Goal: Task Accomplishment & Management: Use online tool/utility

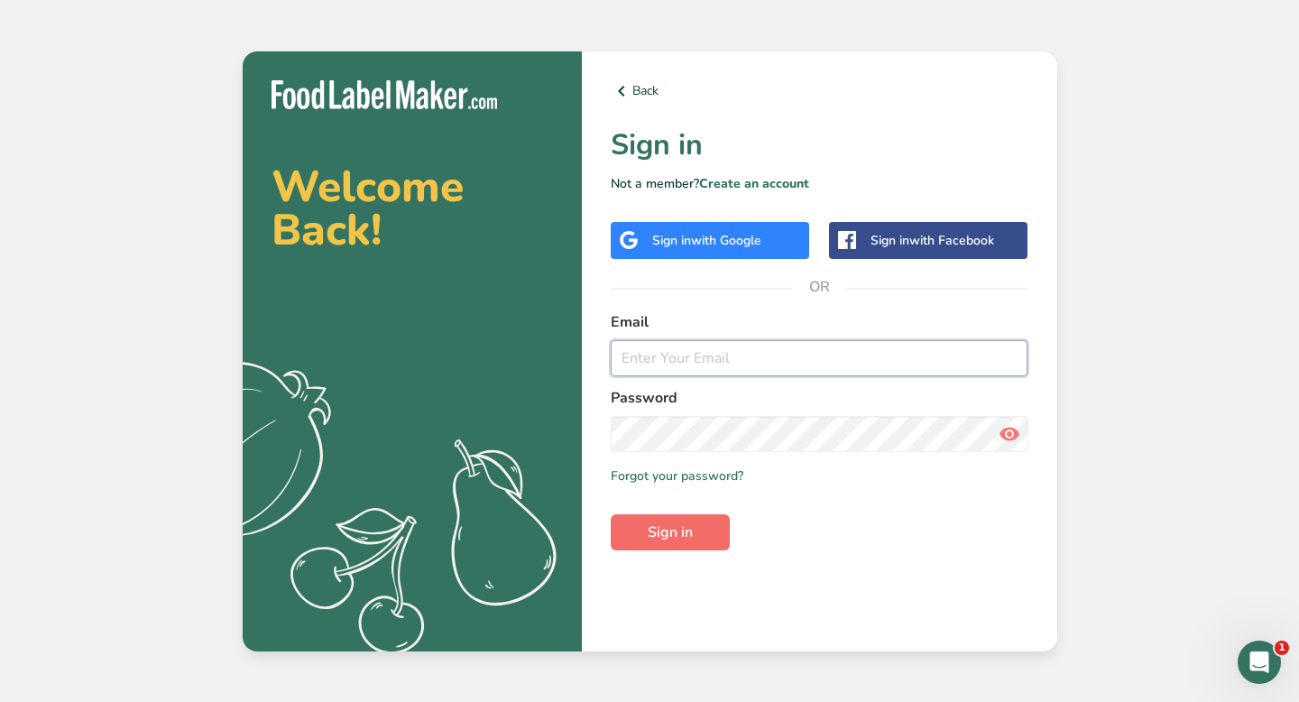
type input "[EMAIL_ADDRESS][DOMAIN_NAME]"
click at [655, 530] on span "Sign in" at bounding box center [670, 532] width 45 height 22
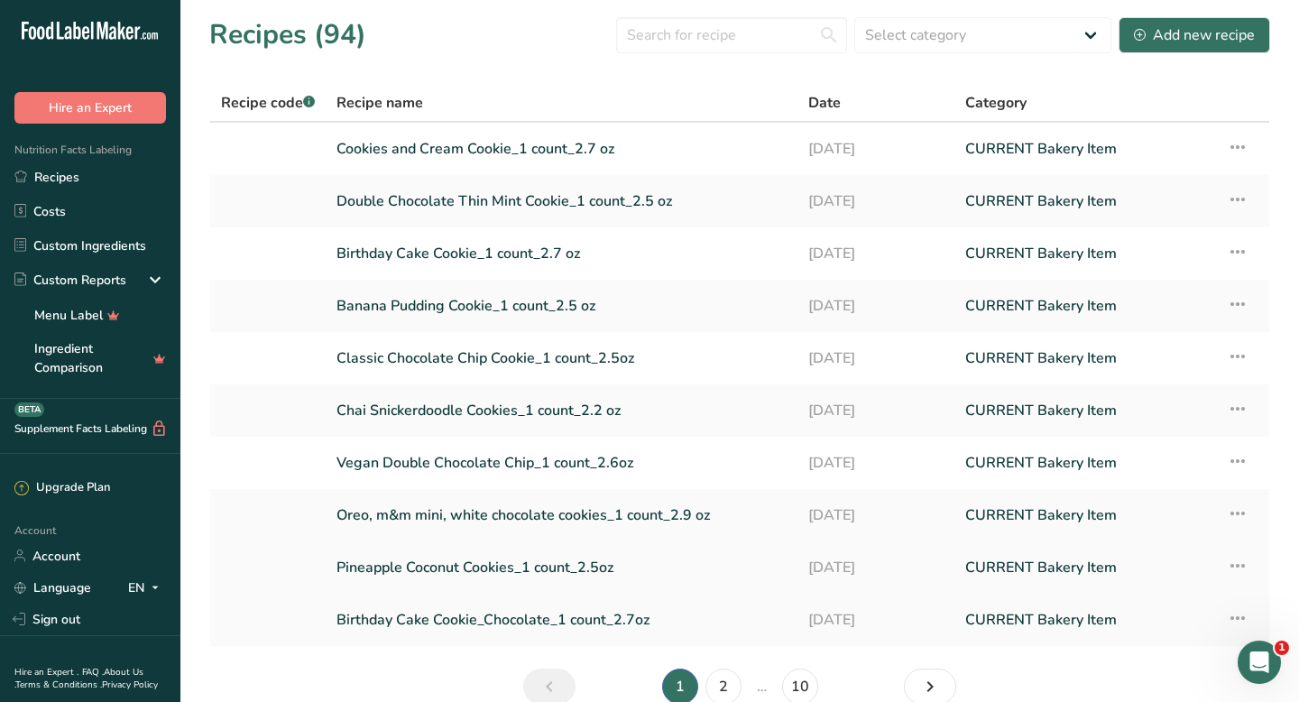
click at [411, 564] on link "Pineapple Coconut Cookies_1 count_2.5oz" at bounding box center [562, 568] width 450 height 38
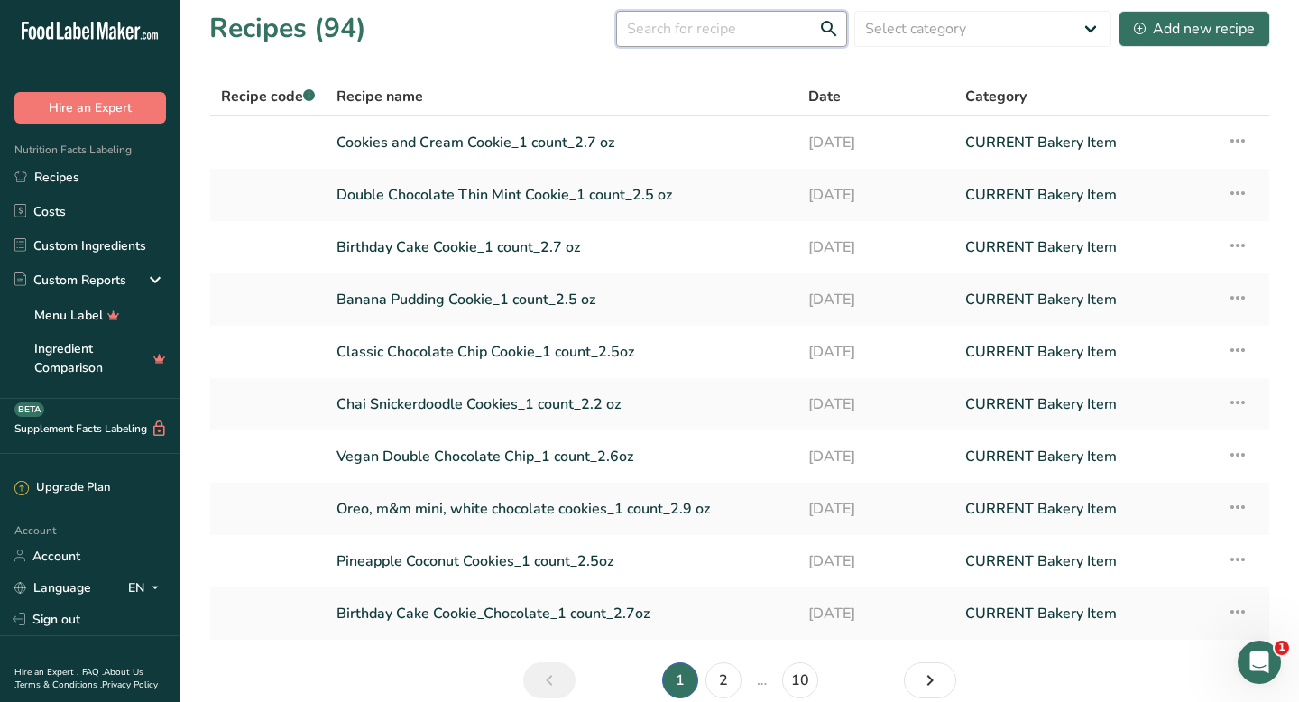
click at [689, 25] on input "text" at bounding box center [731, 29] width 231 height 36
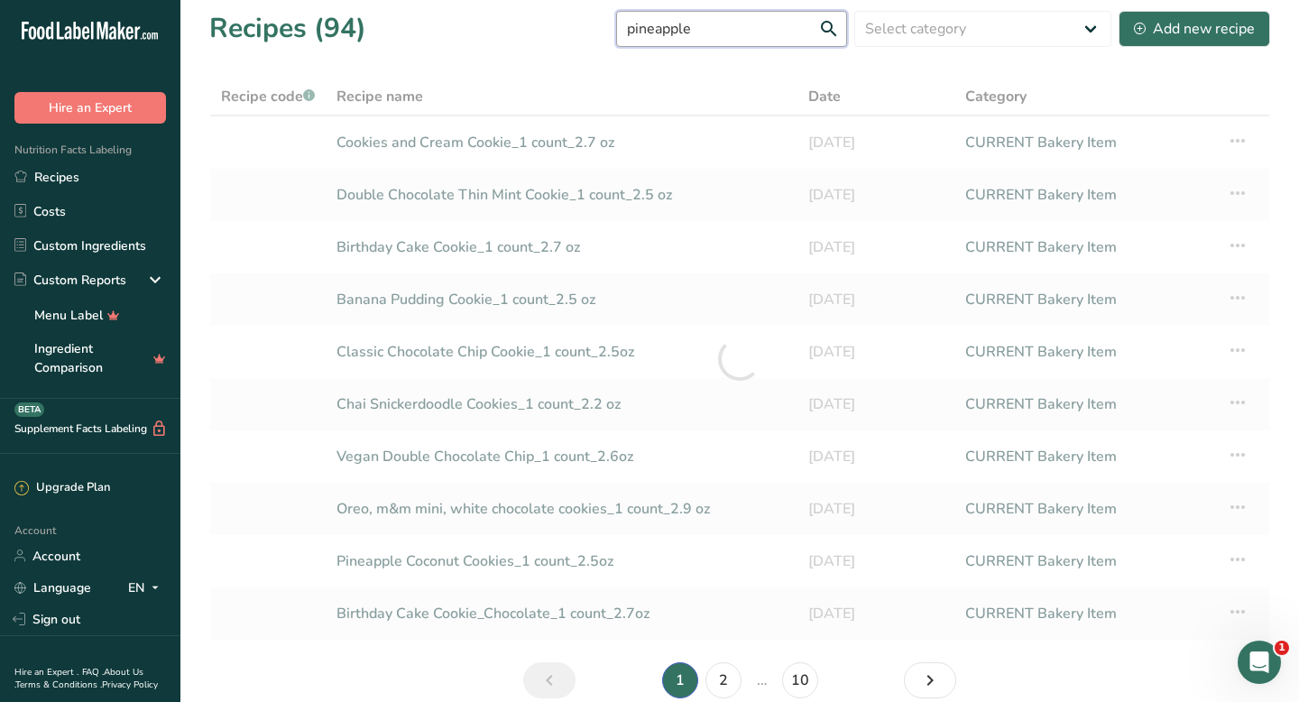
scroll to position [0, 0]
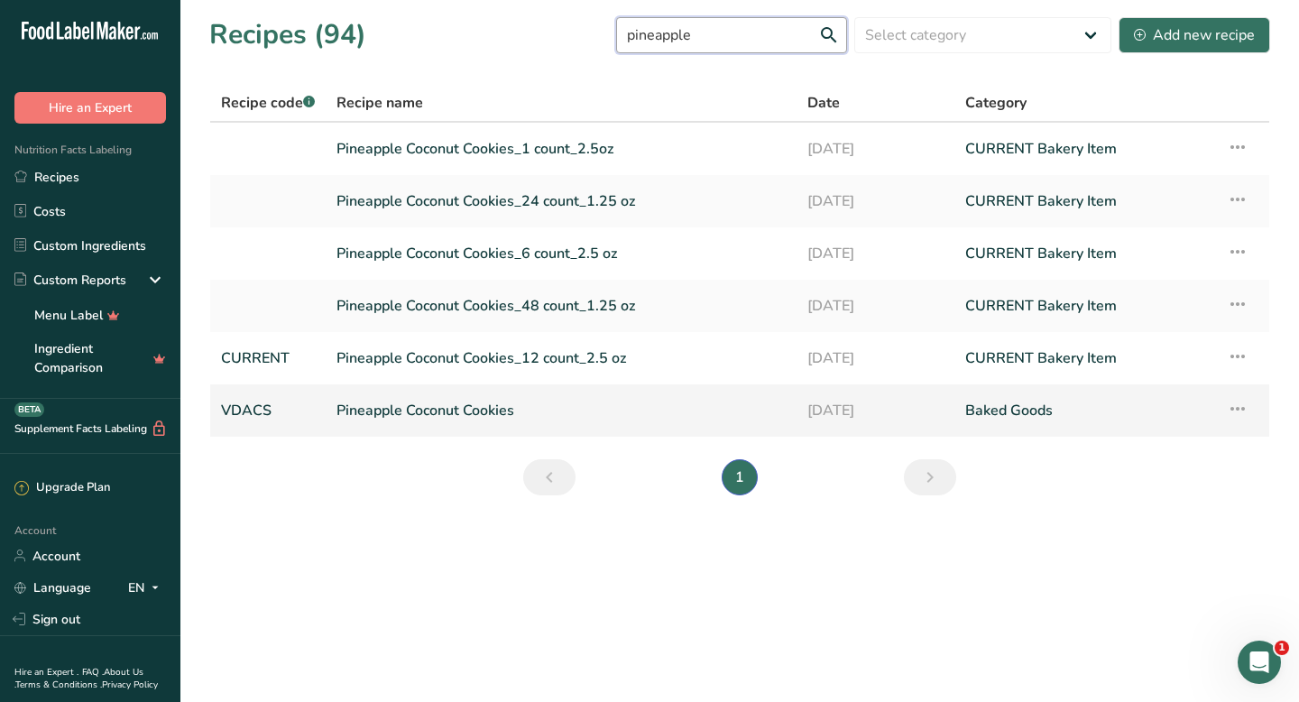
type input "pineapple"
click at [430, 411] on link "Pineapple Coconut Cookies" at bounding box center [561, 411] width 449 height 38
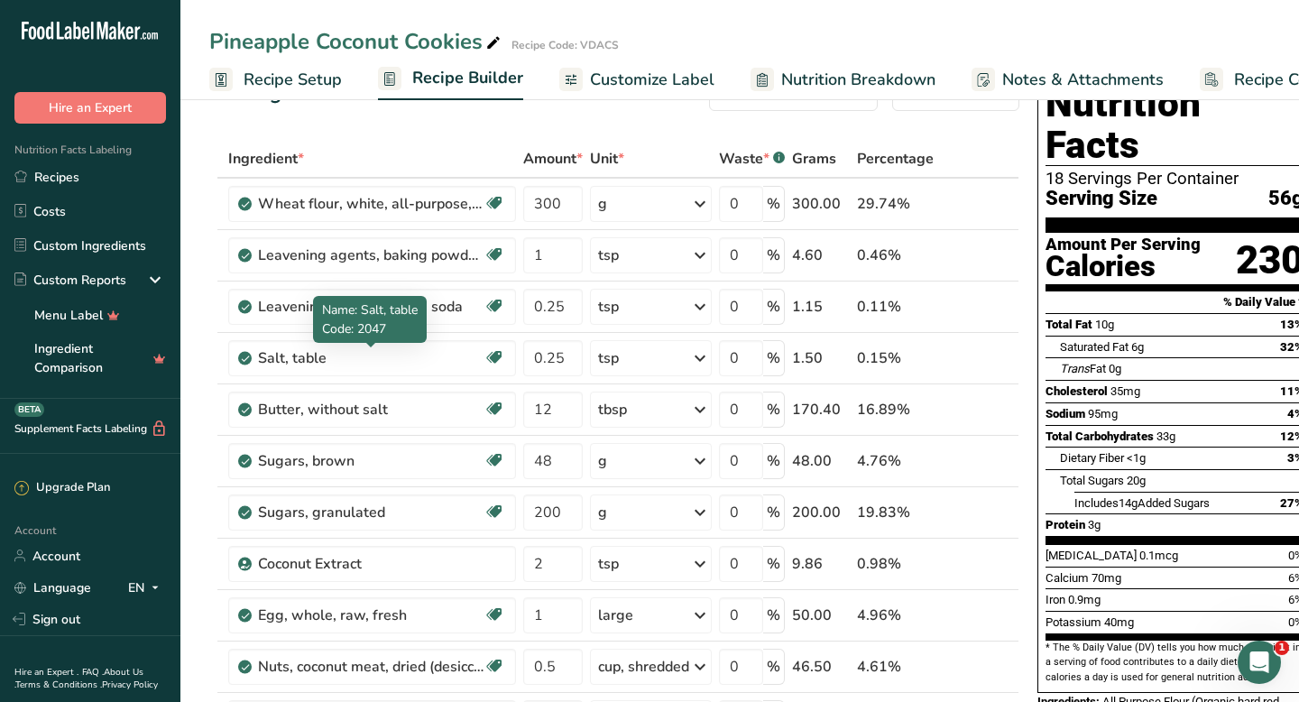
scroll to position [56, 0]
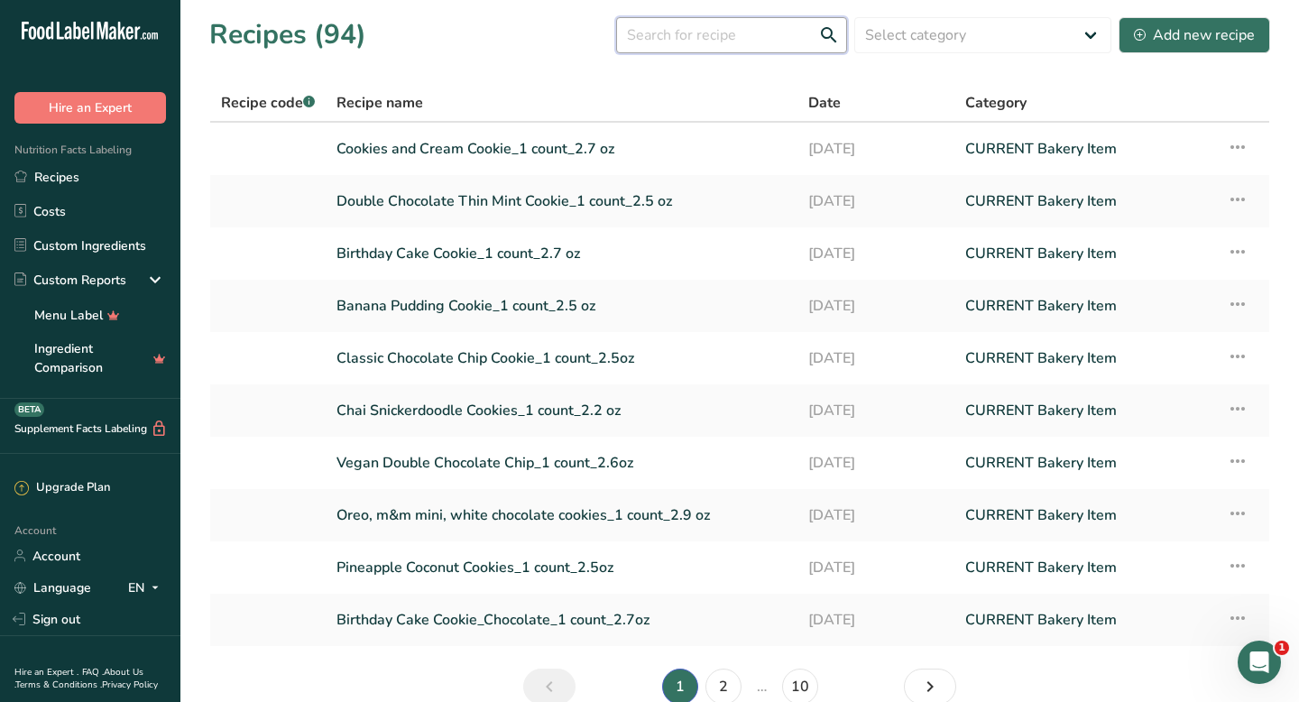
click at [665, 42] on input "text" at bounding box center [731, 35] width 231 height 36
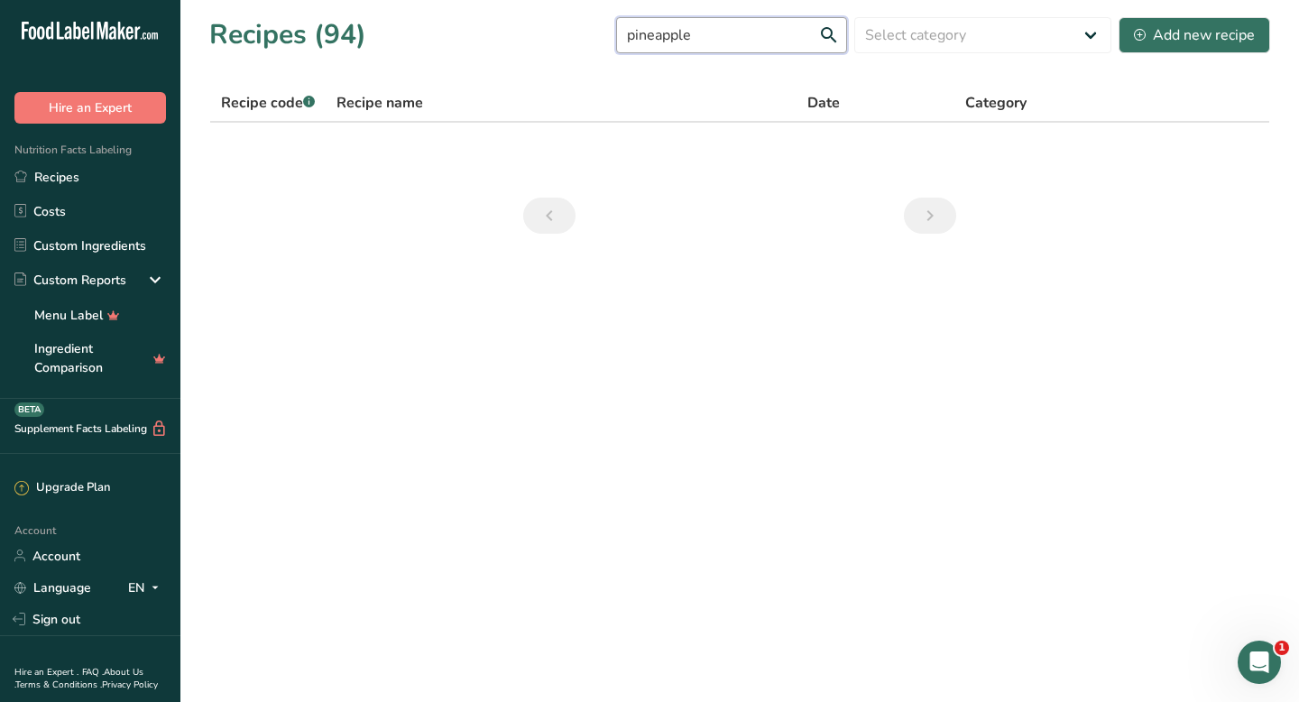
type input "pineapple"
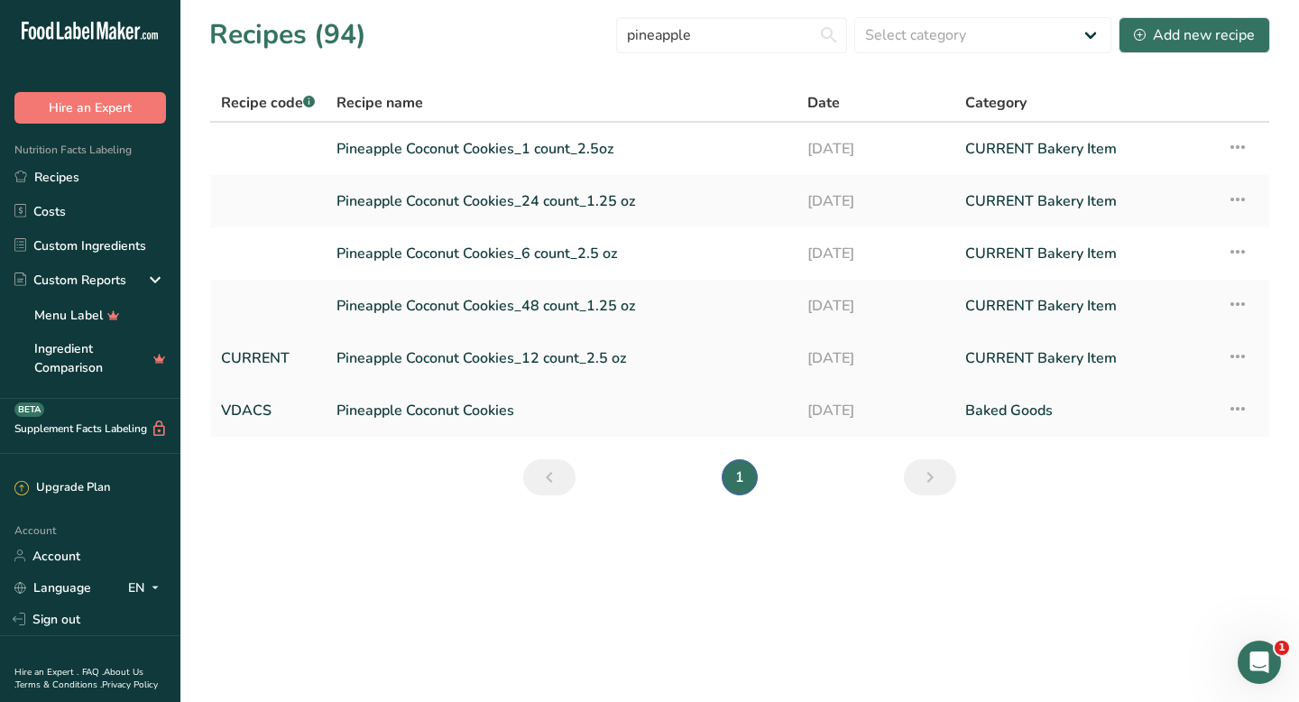
click at [486, 351] on link "Pineapple Coconut Cookies_12 count_2.5 oz" at bounding box center [561, 358] width 449 height 38
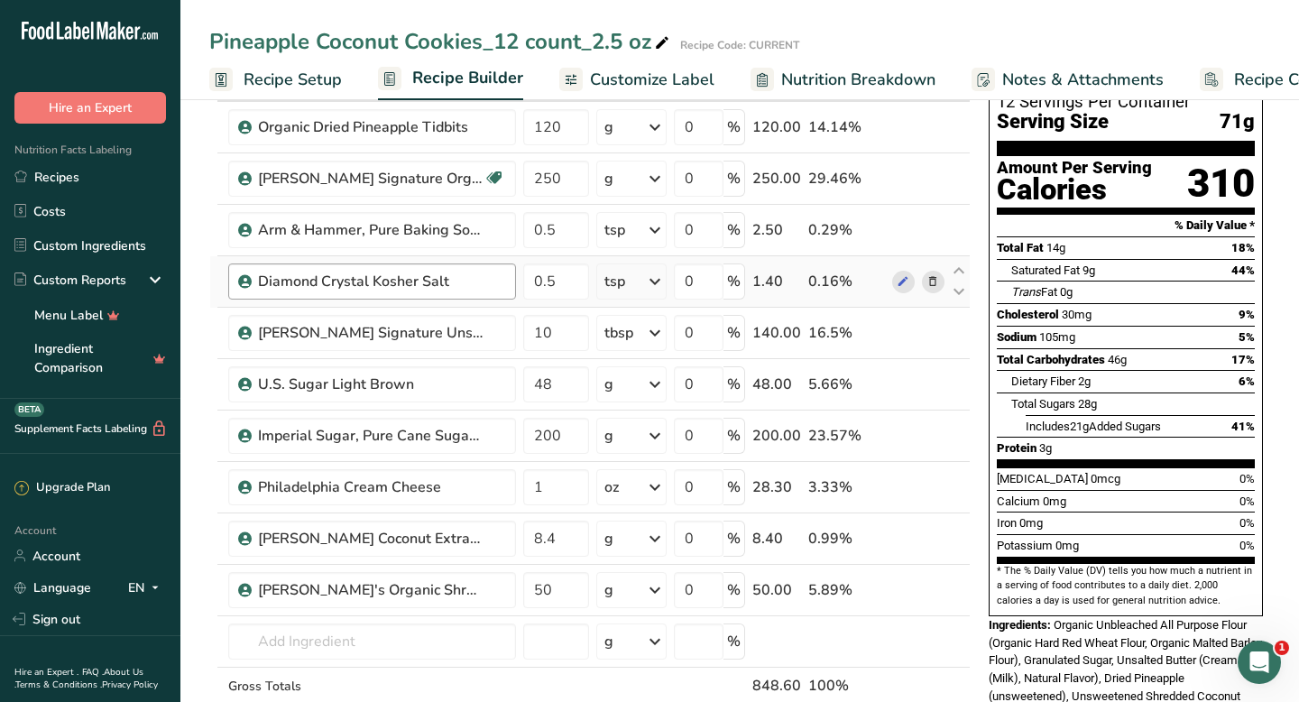
scroll to position [130, 0]
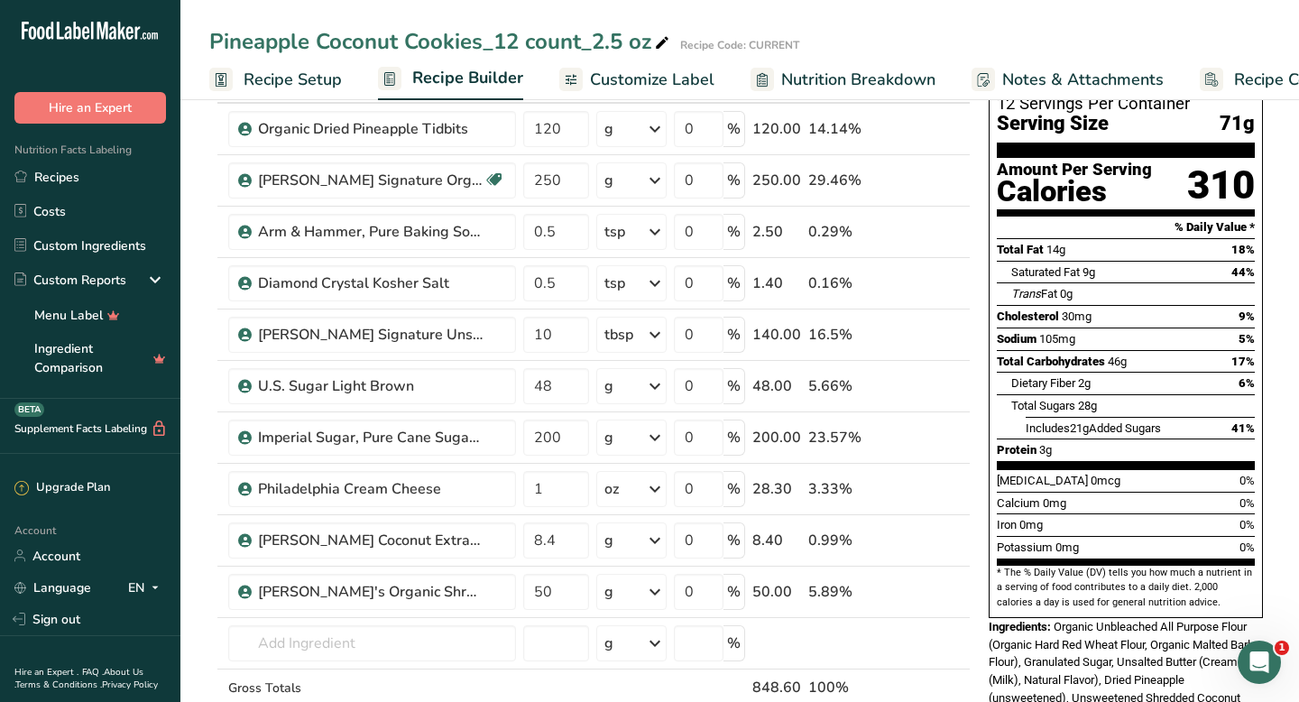
click at [201, 484] on section "Add Ingredients Manage Recipe Delete Recipe Duplicate Recipe Scale Recipe Save …" at bounding box center [739, 674] width 1119 height 1421
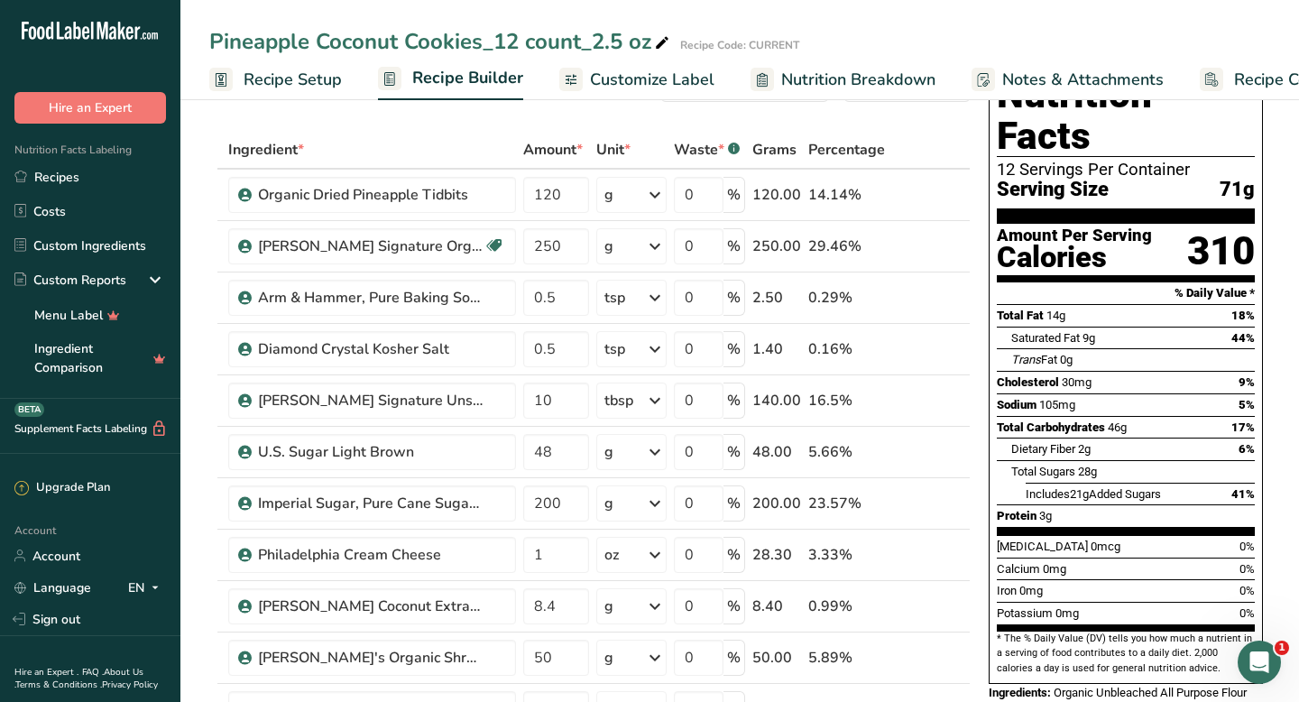
scroll to position [0, 0]
